Goal: Check status: Check status

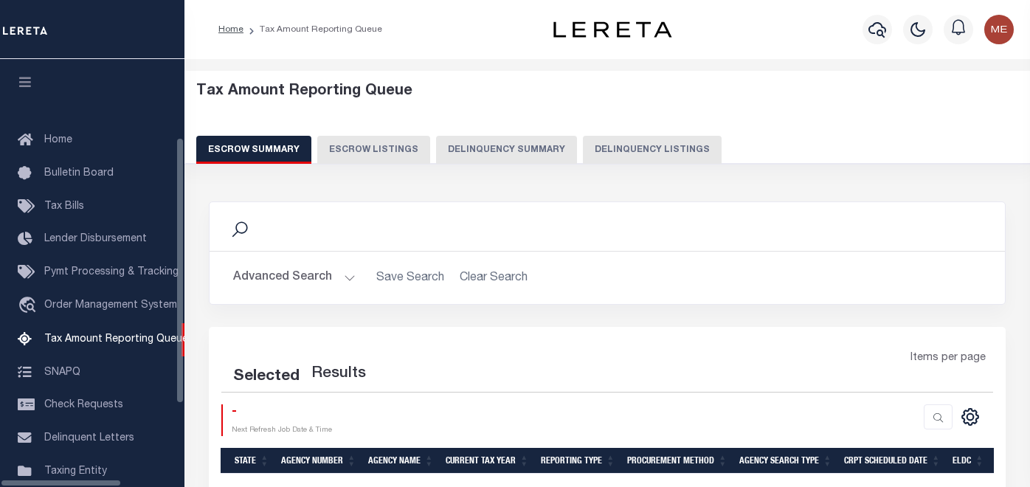
select select "100"
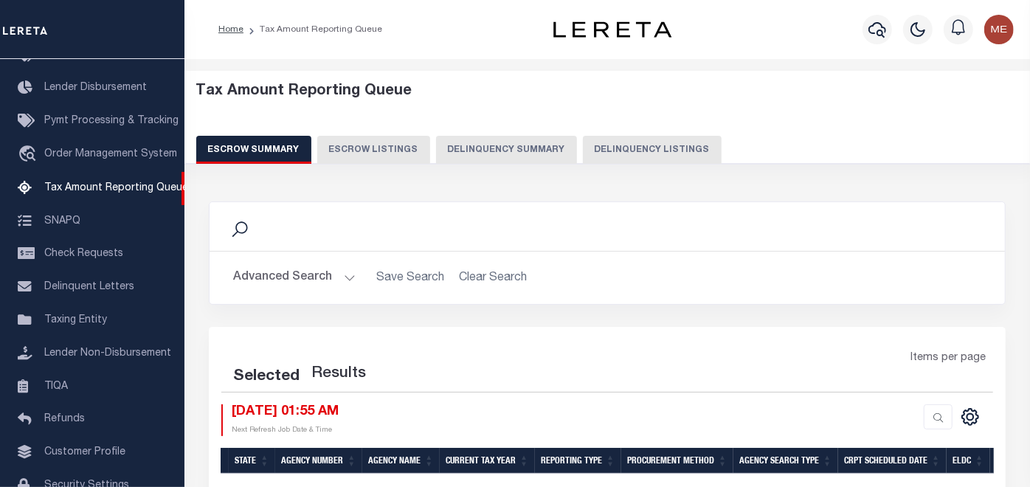
select select "100"
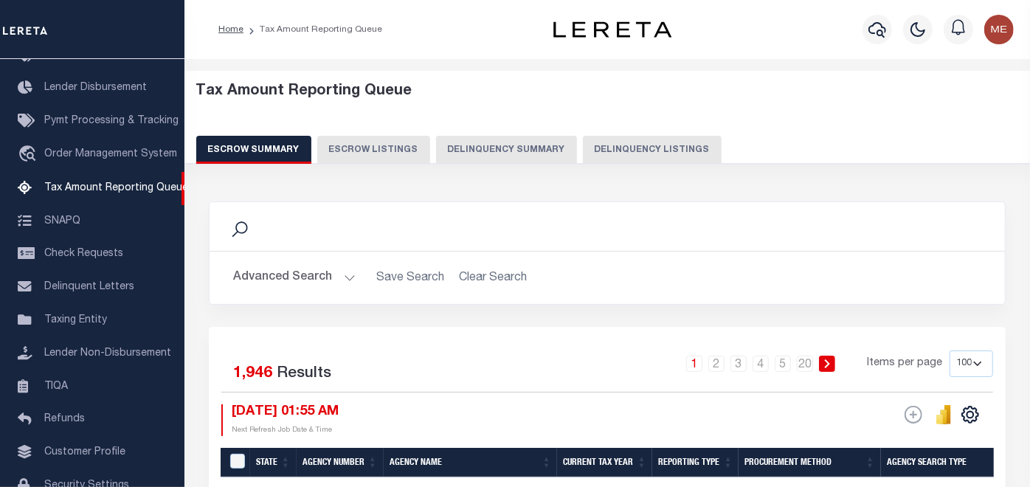
click at [482, 152] on button "Delinquency Summary" at bounding box center [506, 150] width 141 height 28
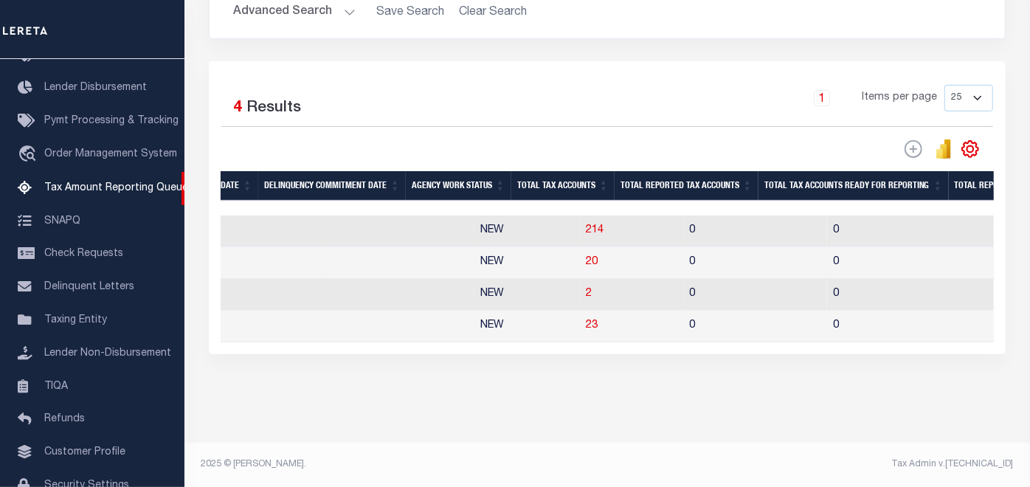
scroll to position [0, 1097]
click at [583, 225] on span "214" at bounding box center [592, 230] width 18 height 10
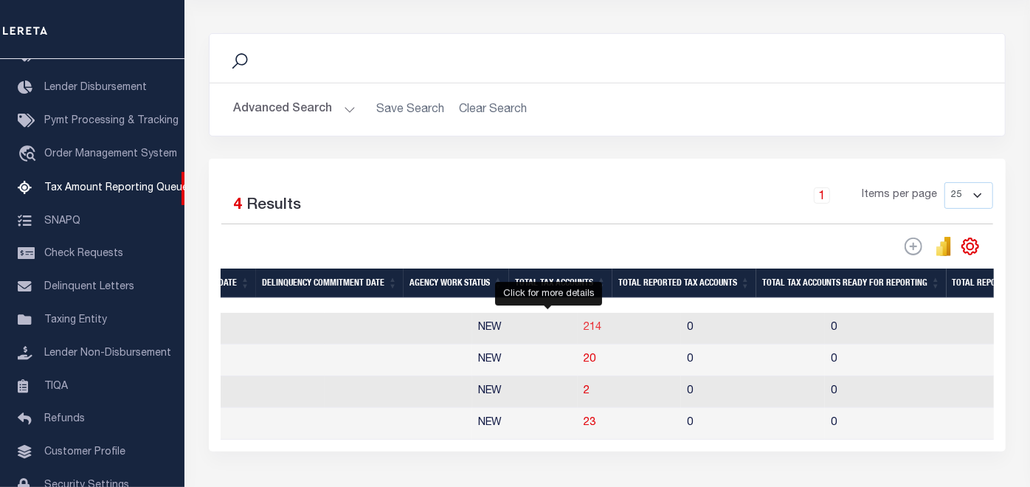
select select "100"
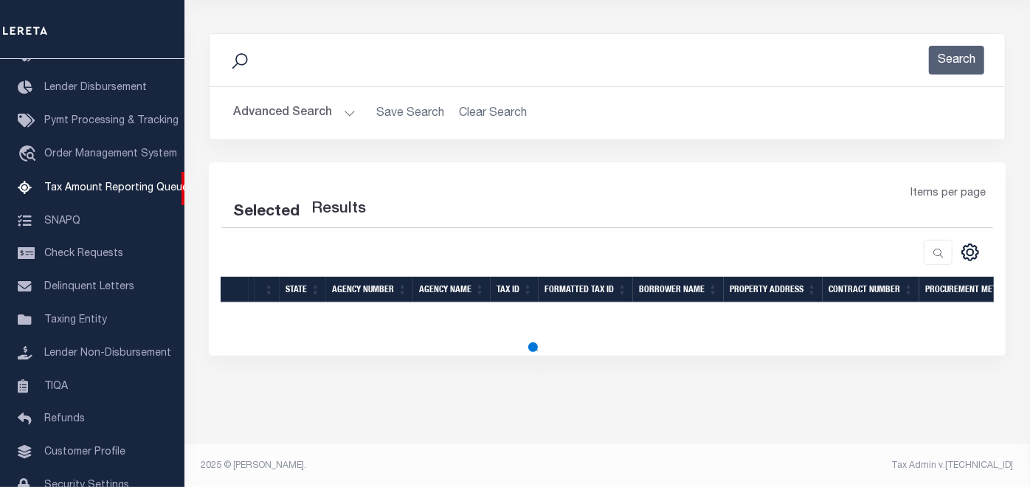
select select "100"
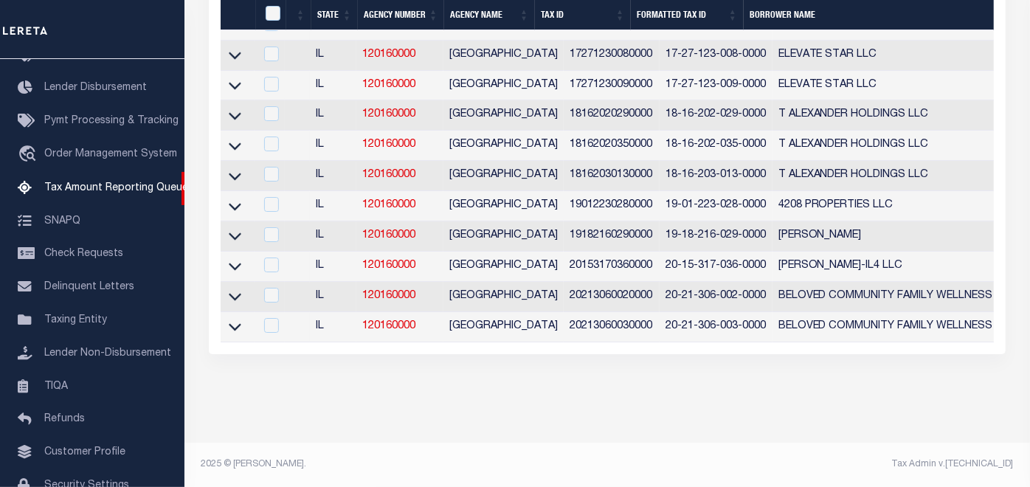
scroll to position [0, 676]
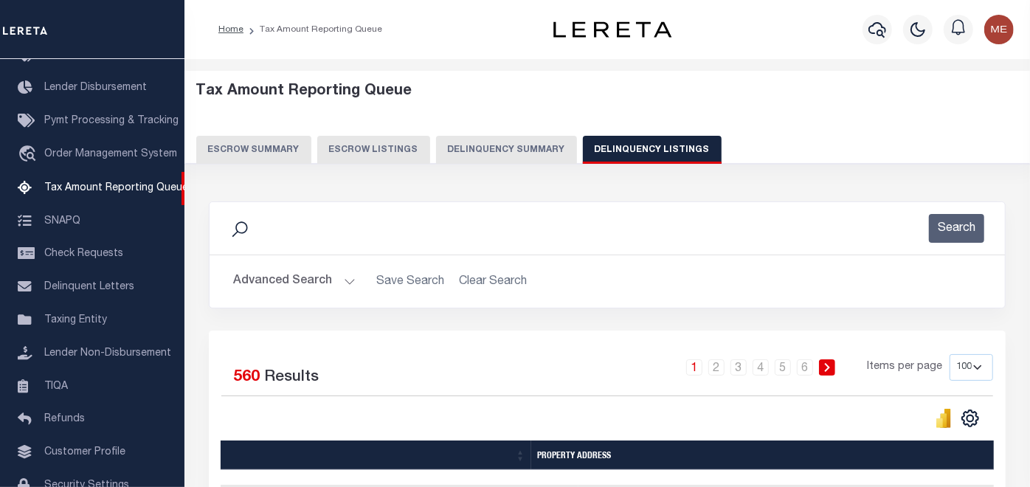
click at [479, 143] on button "Delinquency Summary" at bounding box center [506, 150] width 141 height 28
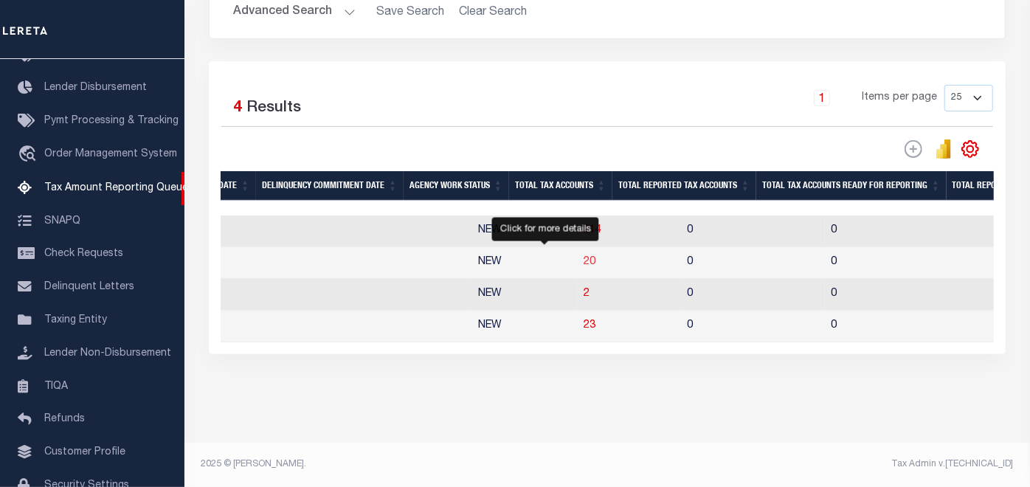
click at [583, 257] on span "20" at bounding box center [589, 262] width 12 height 10
select select "100"
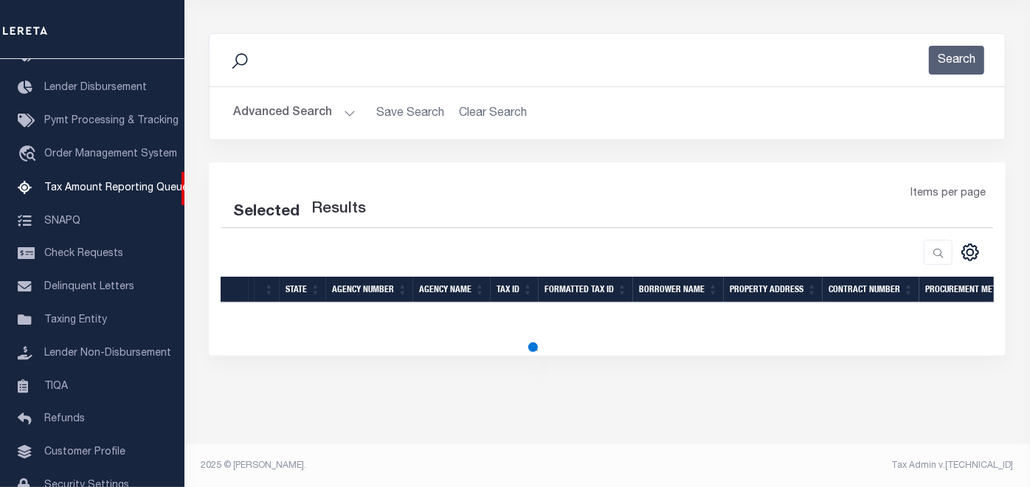
select select "100"
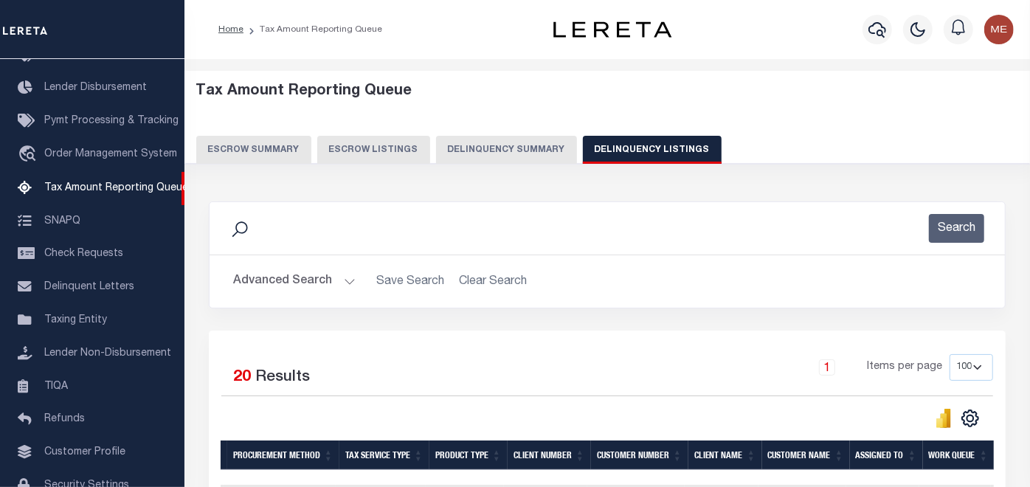
click at [518, 144] on button "Delinquency Summary" at bounding box center [506, 150] width 141 height 28
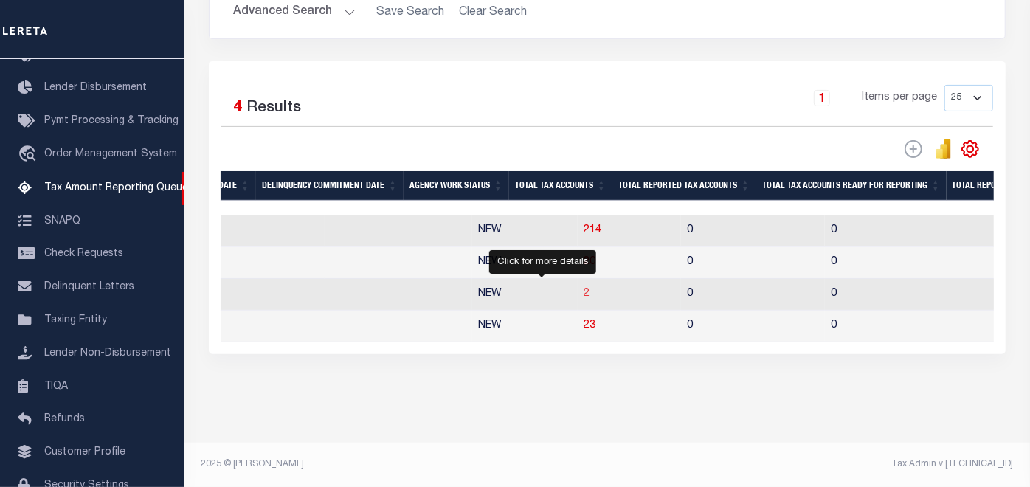
click at [583, 288] on span "2" at bounding box center [586, 293] width 6 height 10
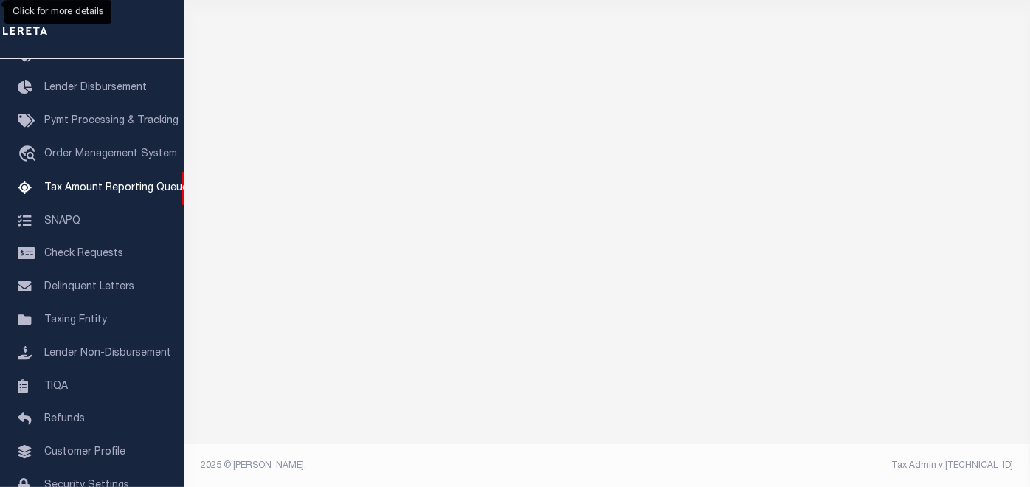
select select "100"
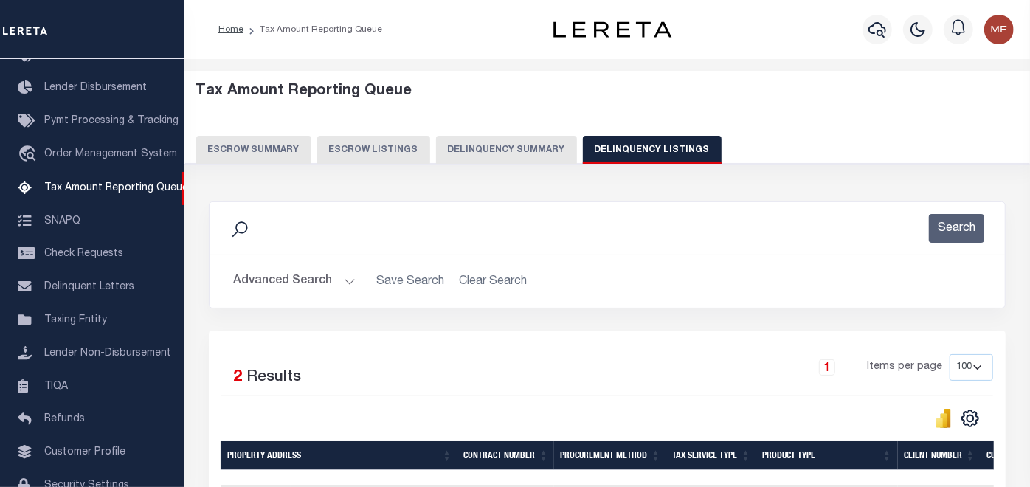
click at [448, 145] on button "Delinquency Summary" at bounding box center [506, 150] width 141 height 28
